Goal: Complete application form

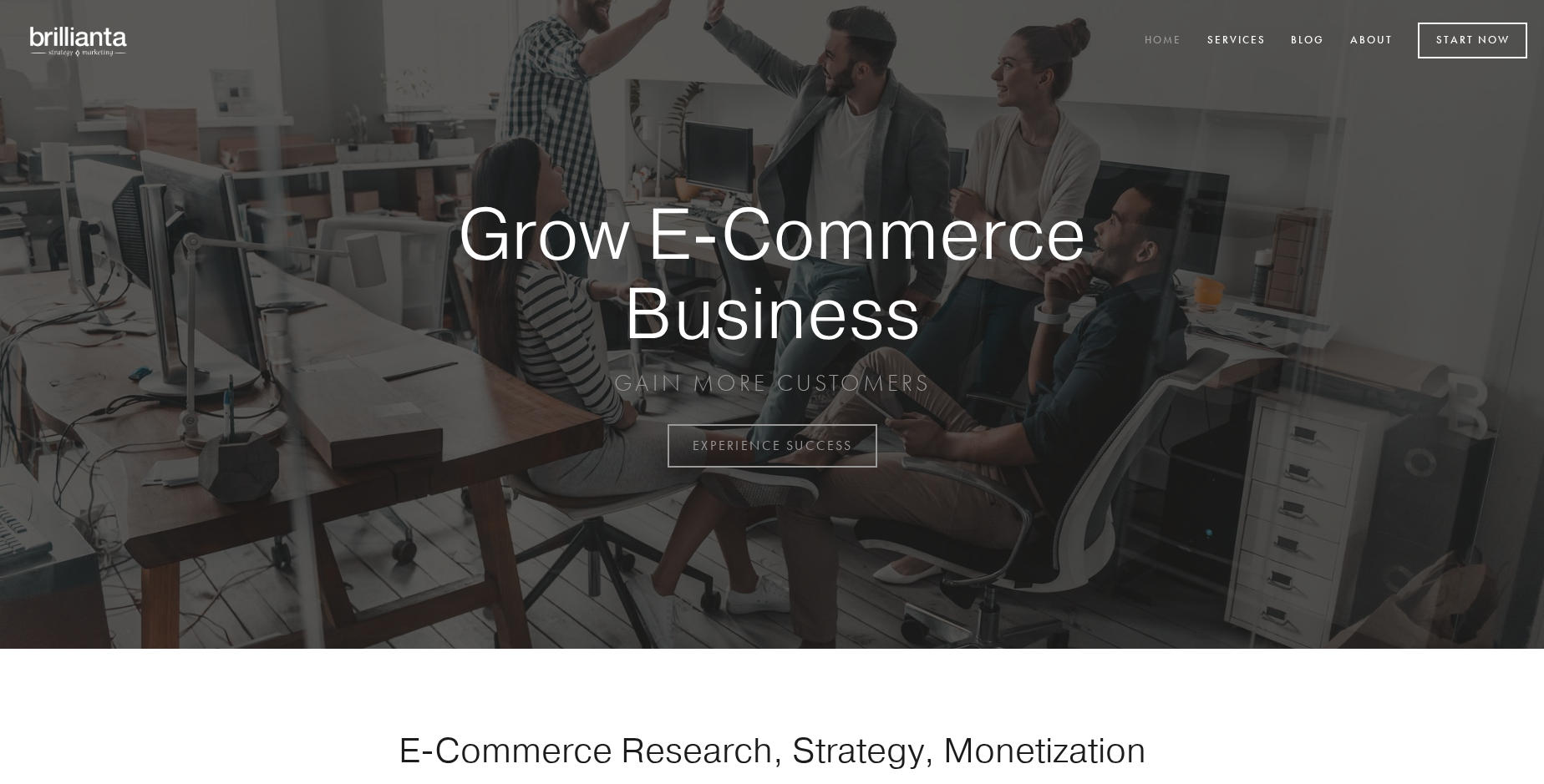
scroll to position [4378, 0]
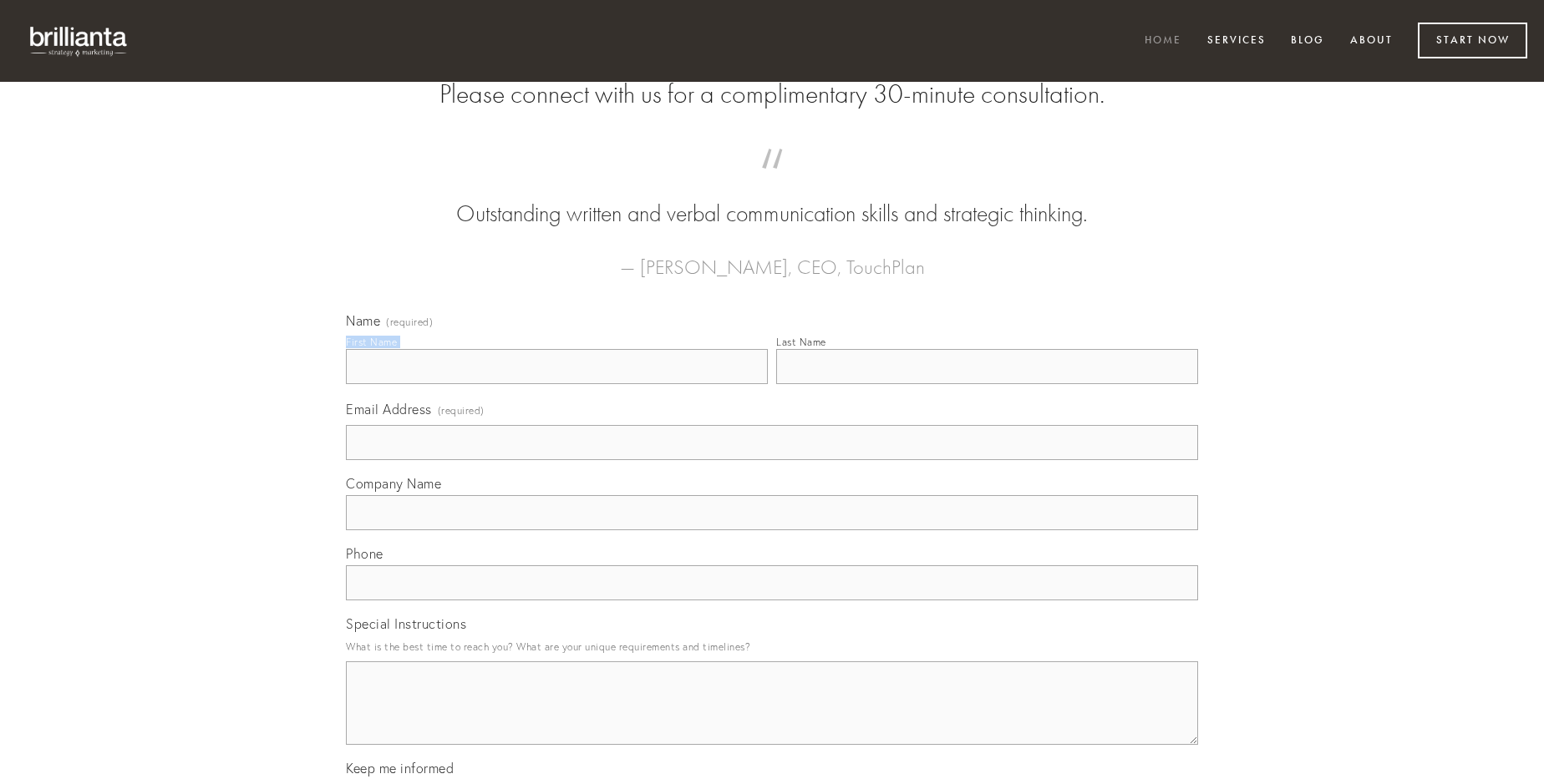
type input "[PERSON_NAME] I"
click at [987, 385] on input "Last Name" at bounding box center [988, 366] width 422 height 35
type input "[PERSON_NAME] I"
click at [772, 460] on input "Email Address (required)" at bounding box center [772, 442] width 853 height 35
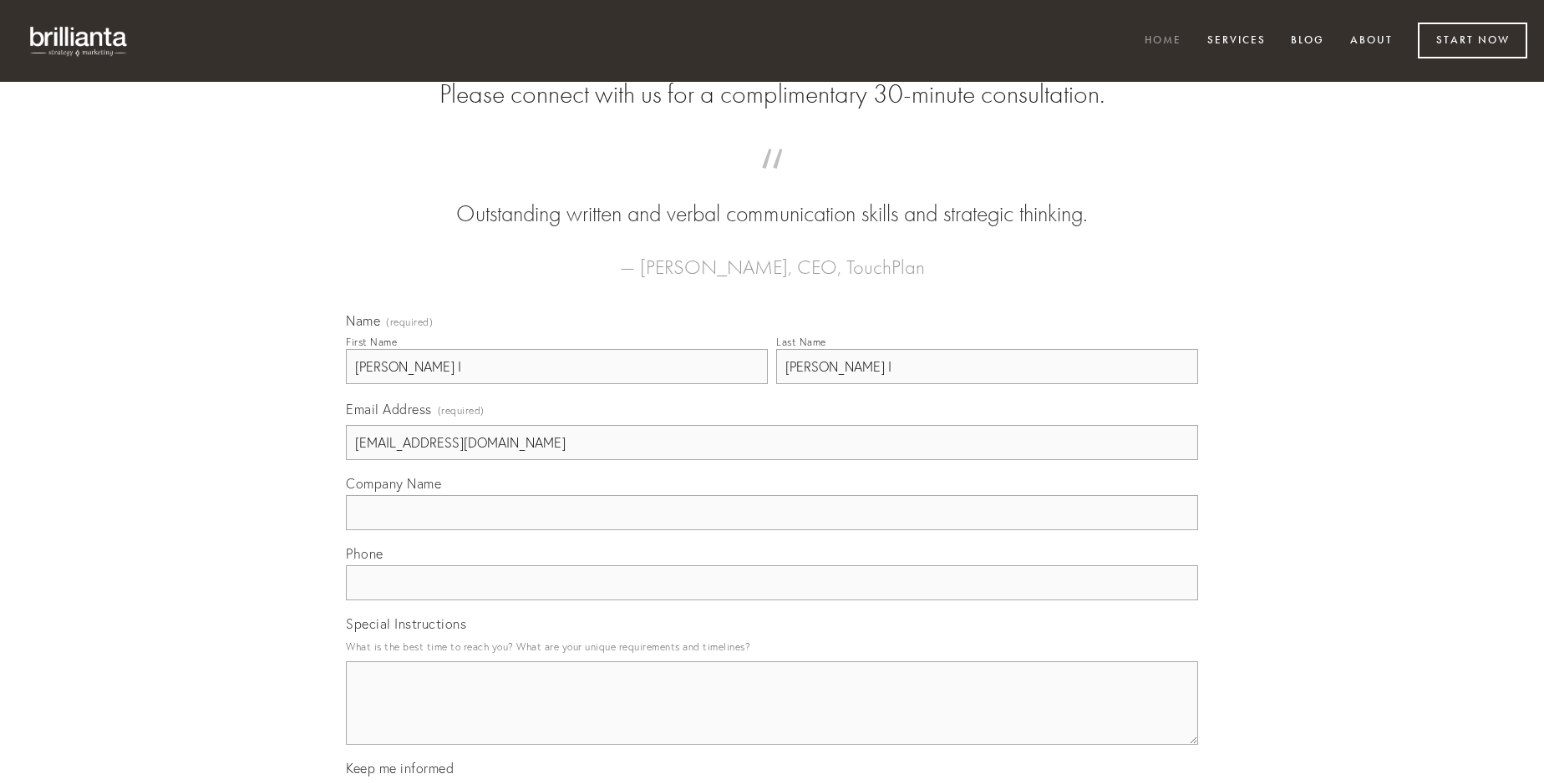
type input "[EMAIL_ADDRESS][DOMAIN_NAME]"
click at [772, 530] on input "Company Name" at bounding box center [772, 512] width 853 height 35
type input "aestus"
click at [772, 601] on input "text" at bounding box center [772, 583] width 853 height 35
click at [772, 719] on textarea "Special Instructions" at bounding box center [772, 703] width 853 height 83
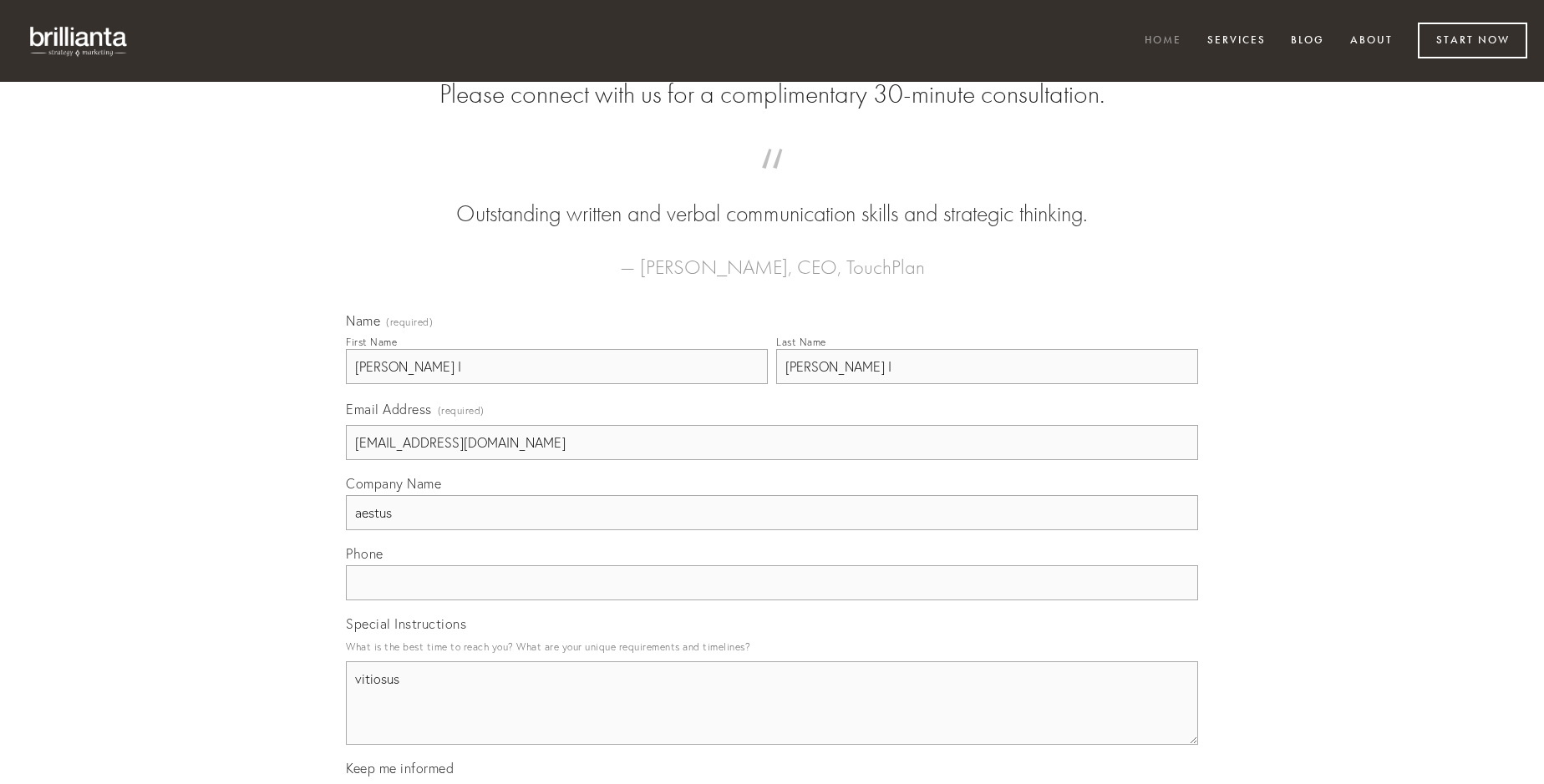
type textarea "vitiosus"
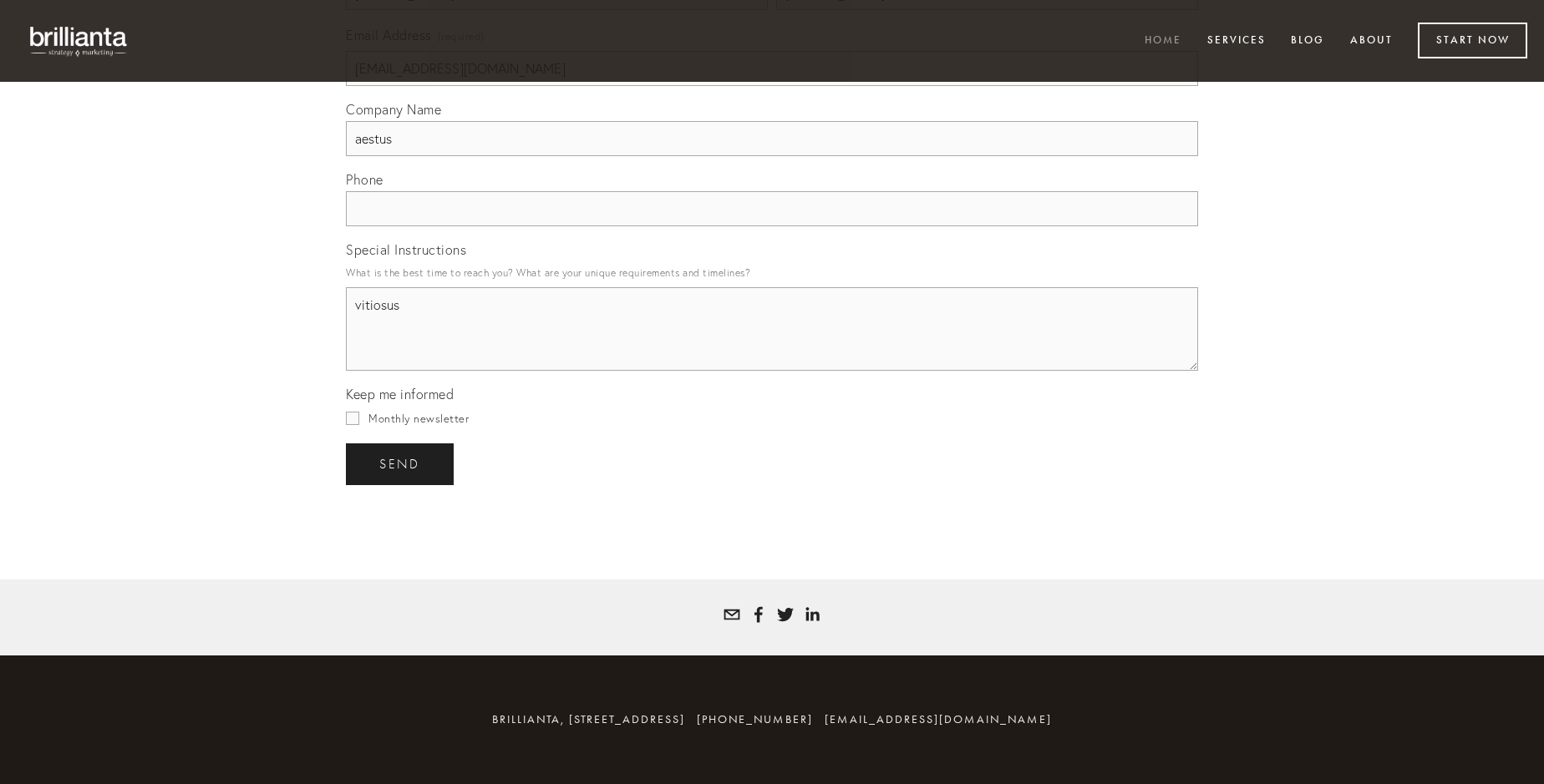
click at [401, 464] on span "send" at bounding box center [400, 464] width 41 height 15
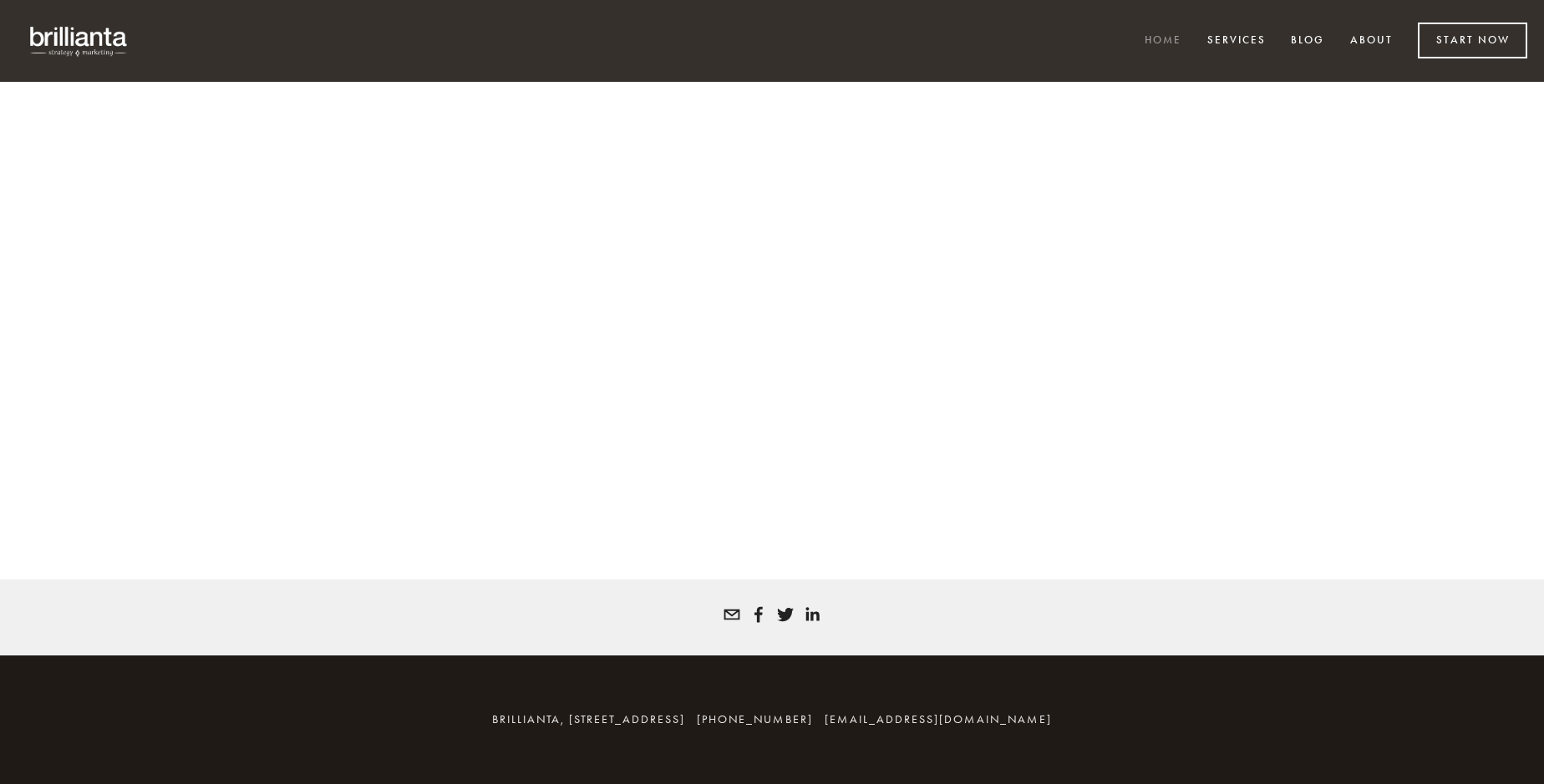
scroll to position [4356, 0]
